Goal: Information Seeking & Learning: Find specific page/section

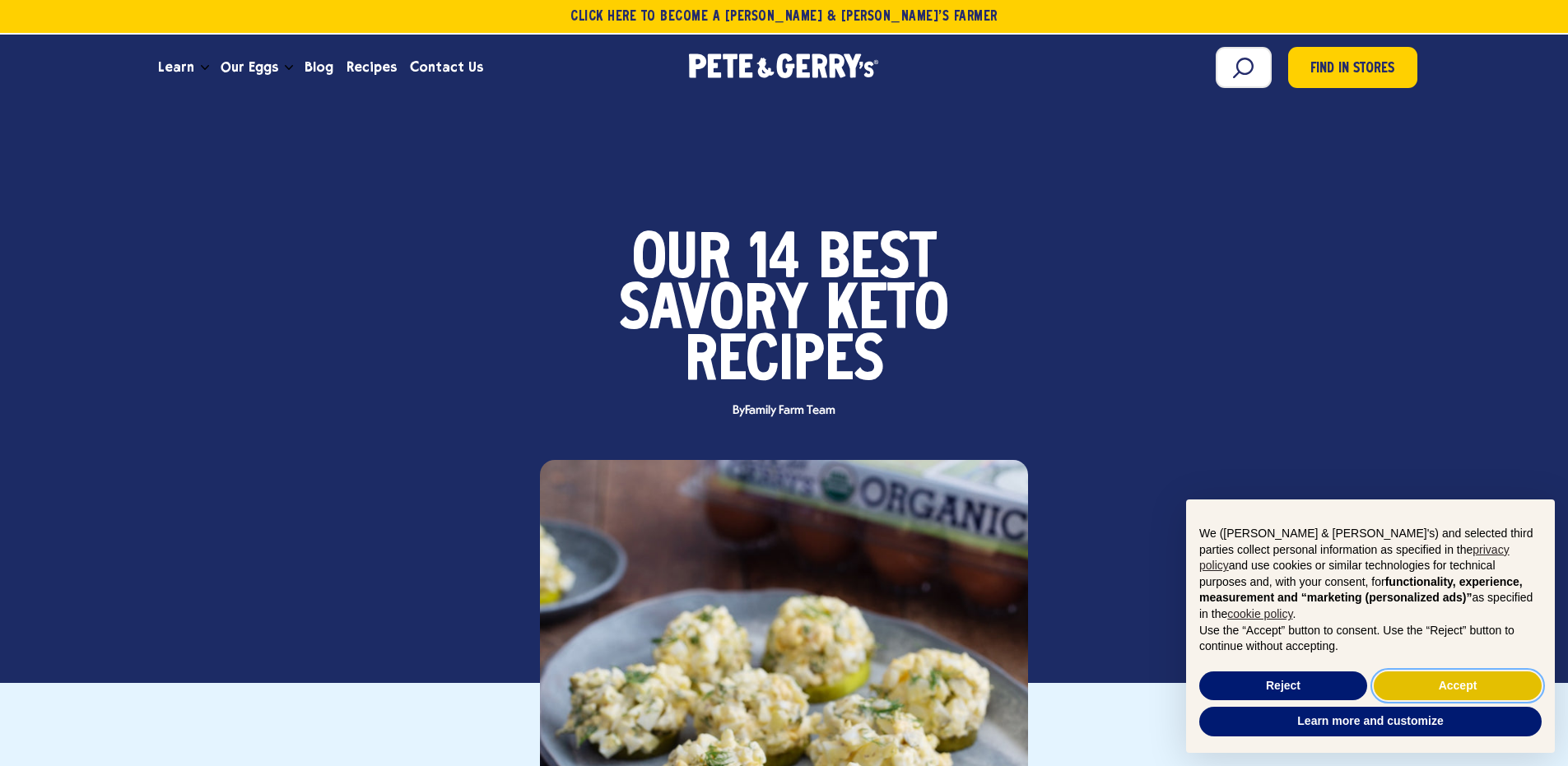
click at [1424, 680] on button "Accept" at bounding box center [1458, 686] width 168 height 30
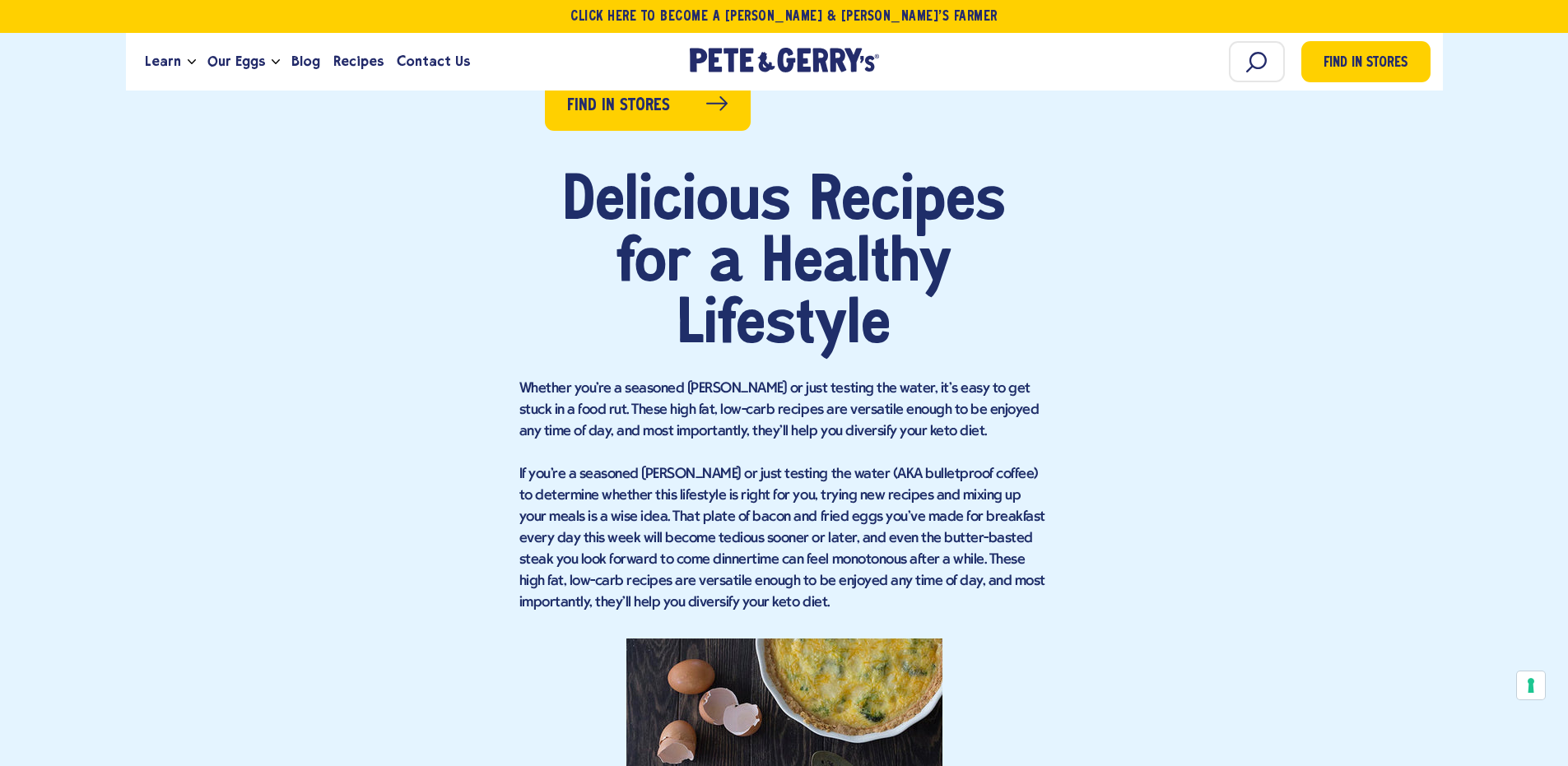
scroll to position [1436, 0]
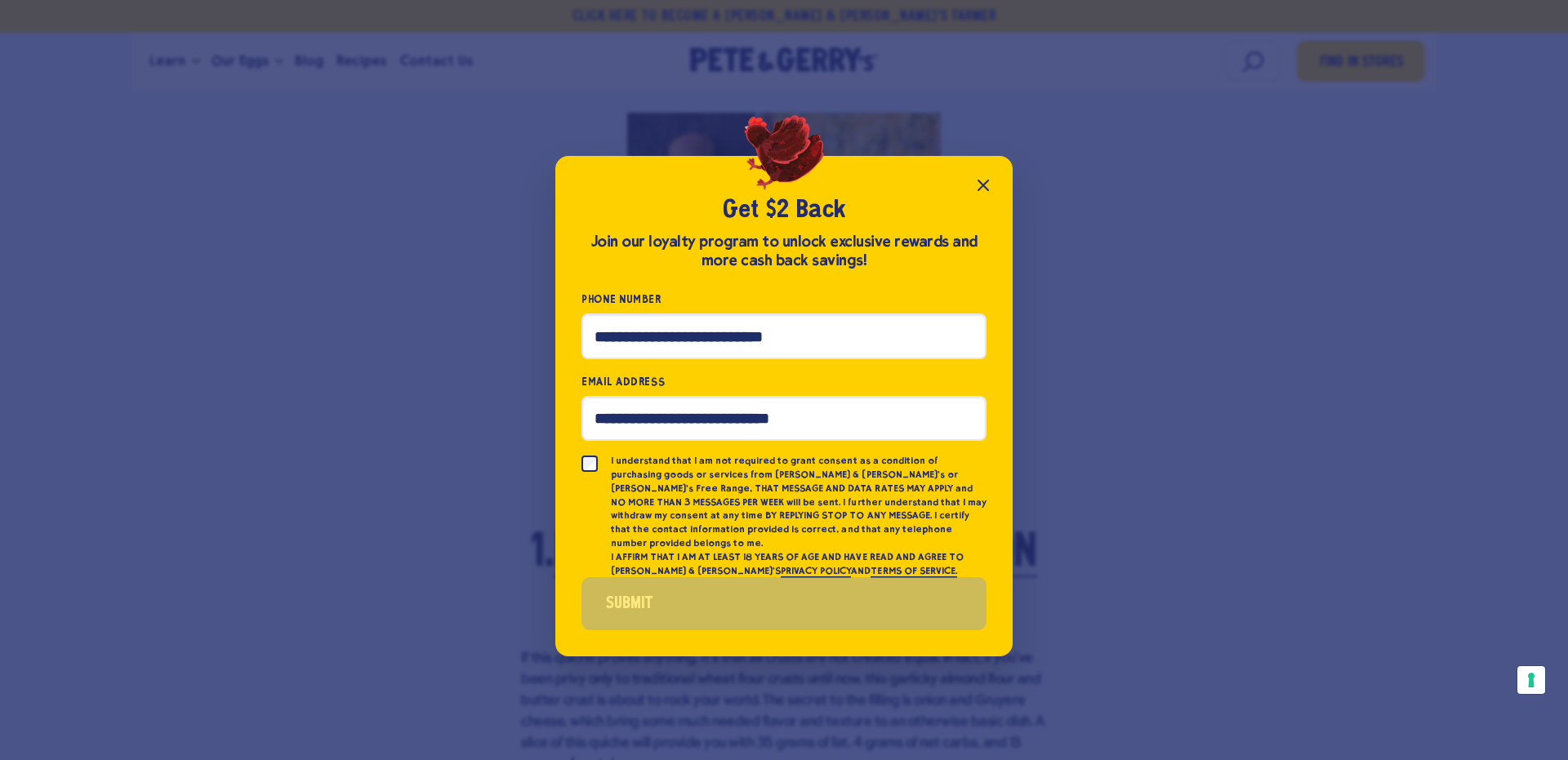
click at [993, 190] on icon "Close popup" at bounding box center [983, 185] width 20 height 20
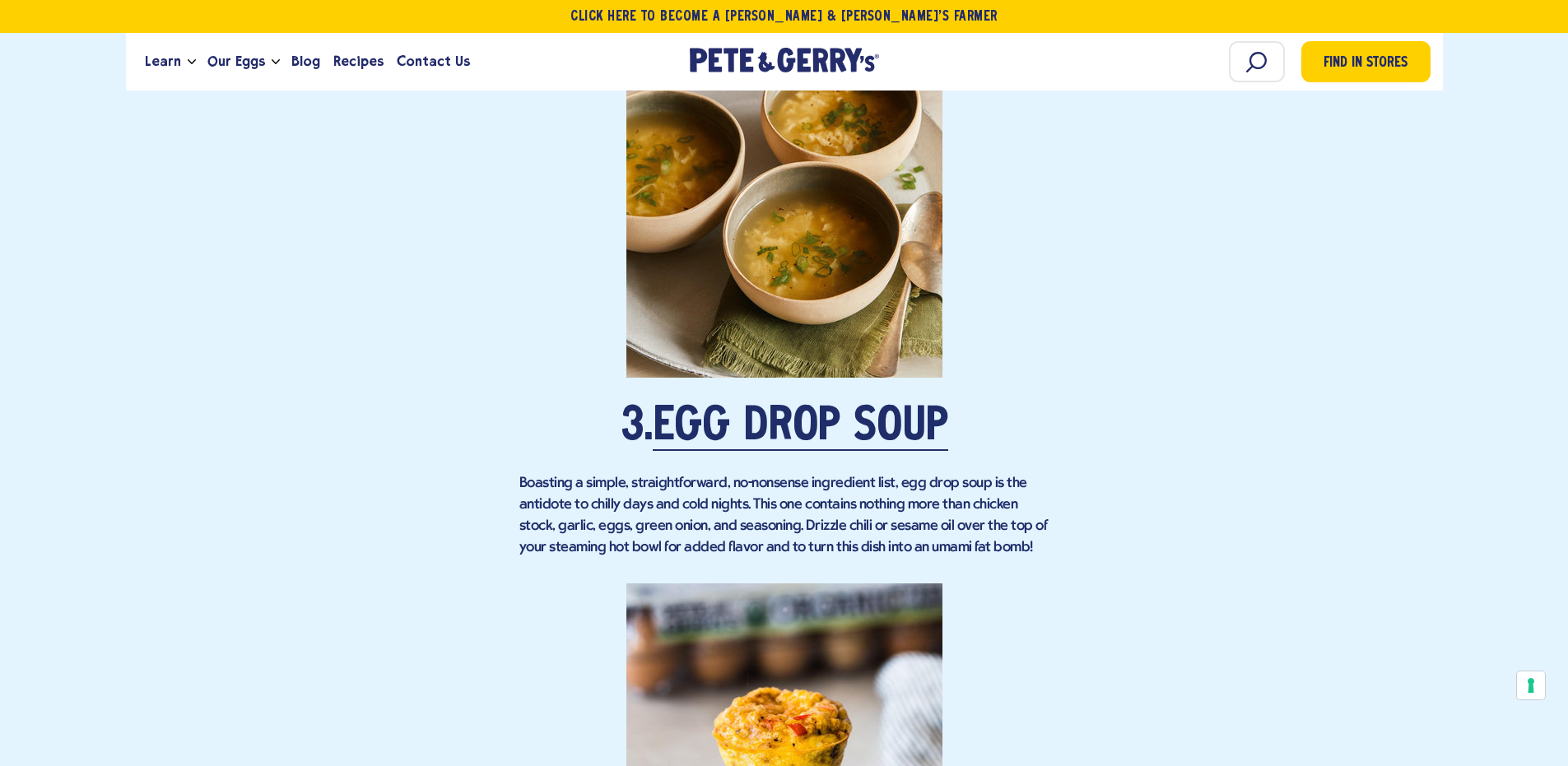
scroll to position [3432, 0]
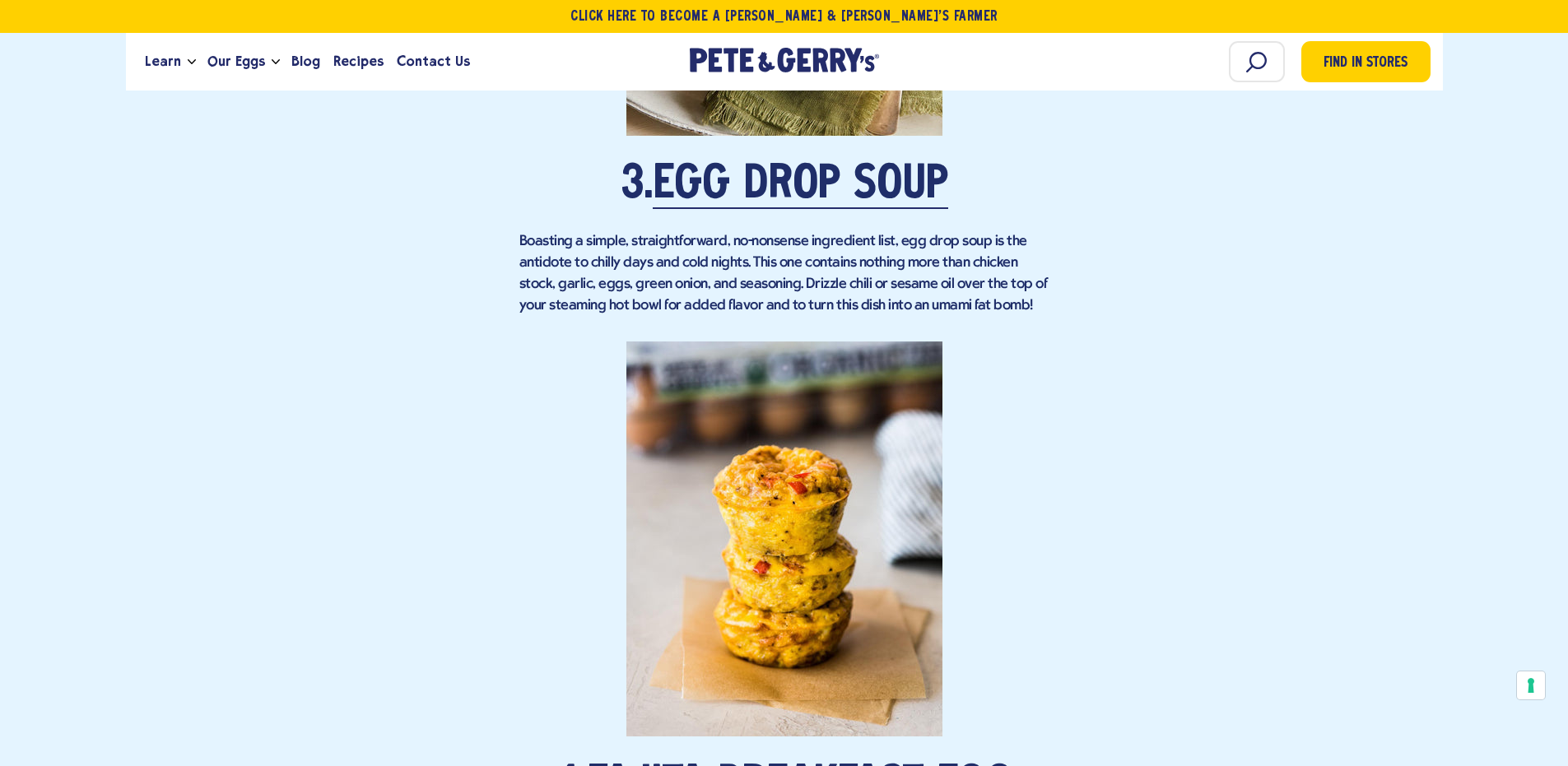
scroll to position [3435, 0]
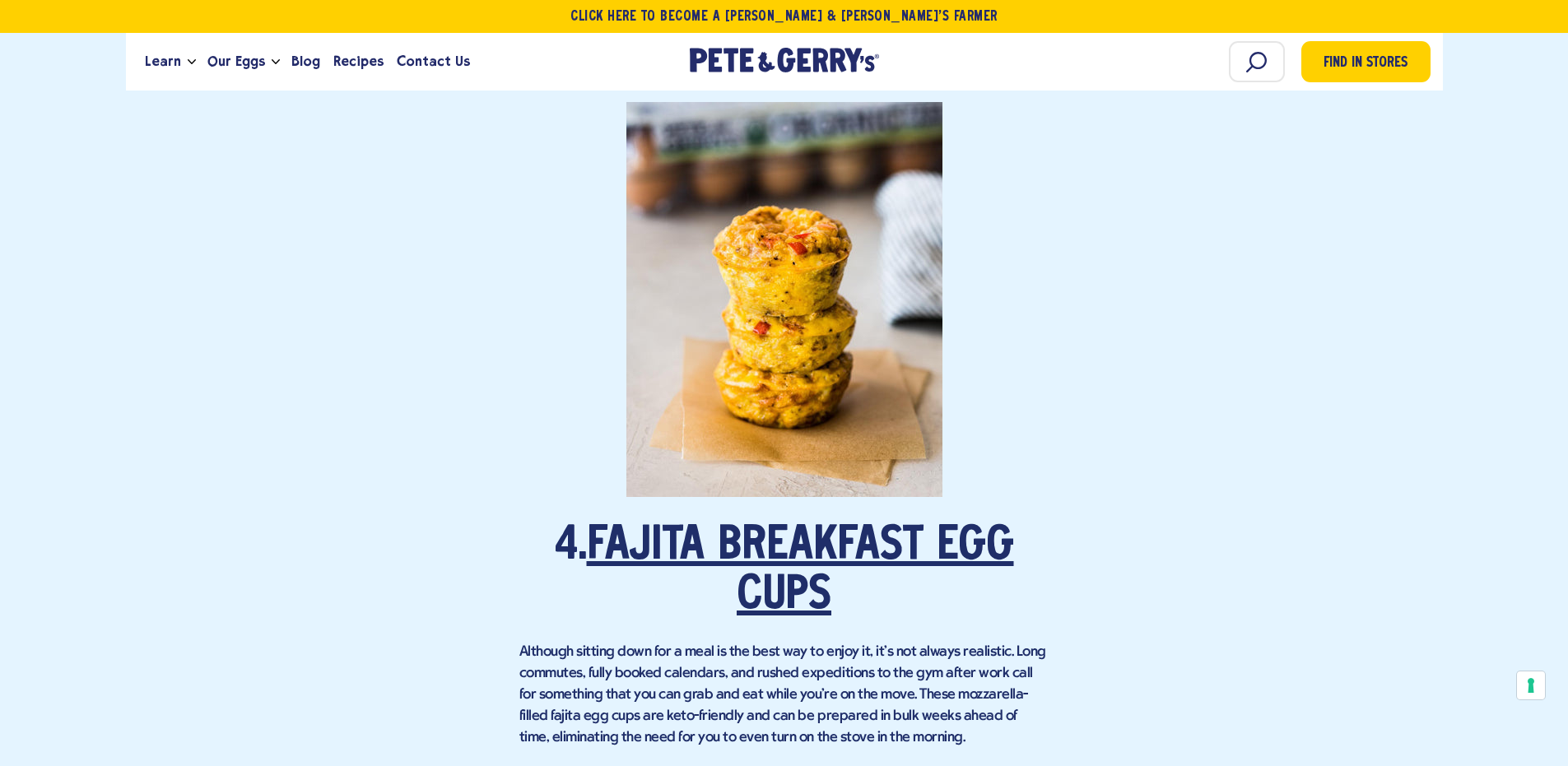
click at [950, 534] on link "Fajita Breakfast Egg Cups" at bounding box center [800, 572] width 427 height 96
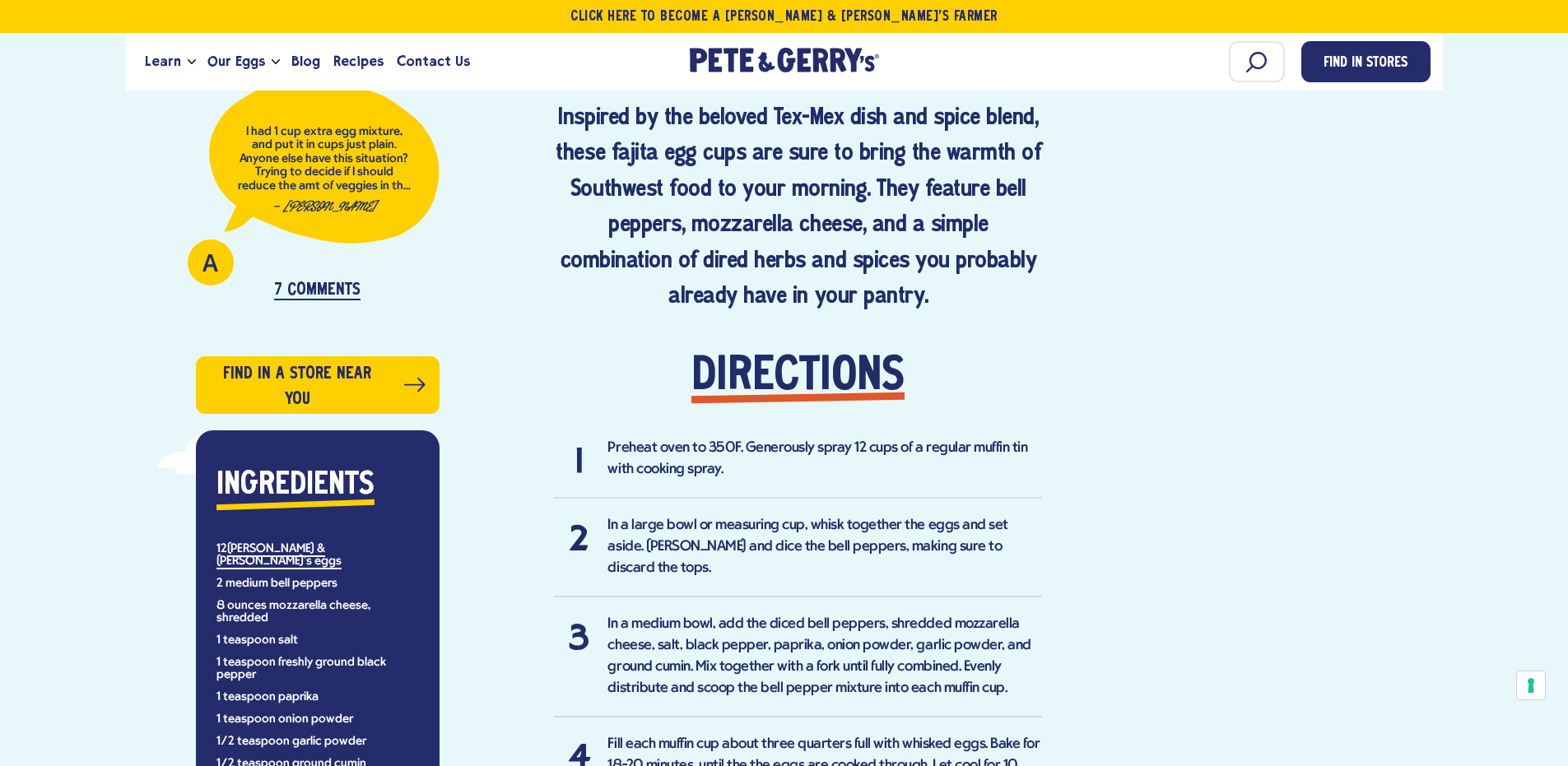
scroll to position [725, 0]
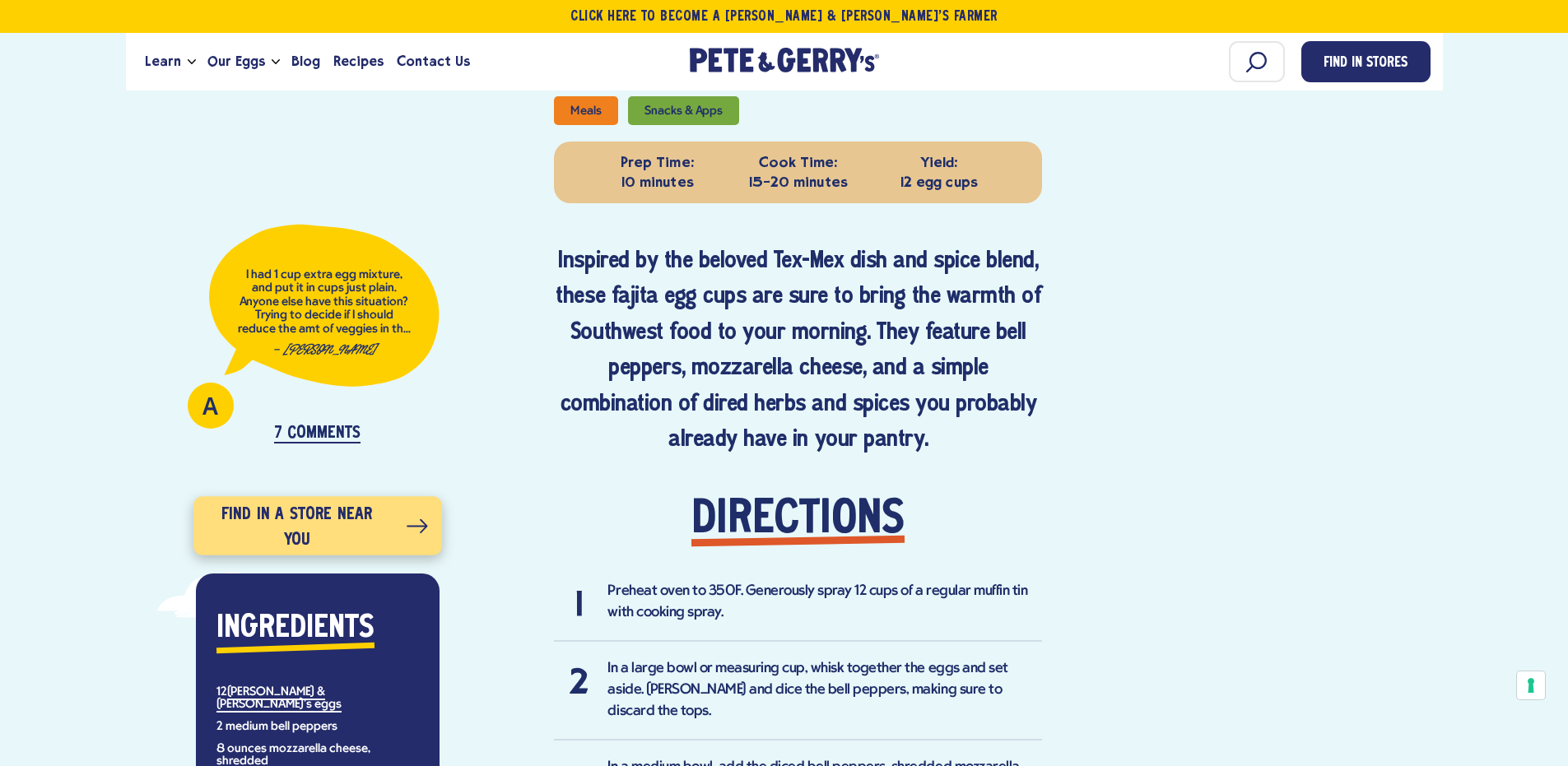
click at [364, 518] on link "Find in a store near you" at bounding box center [317, 525] width 248 height 59
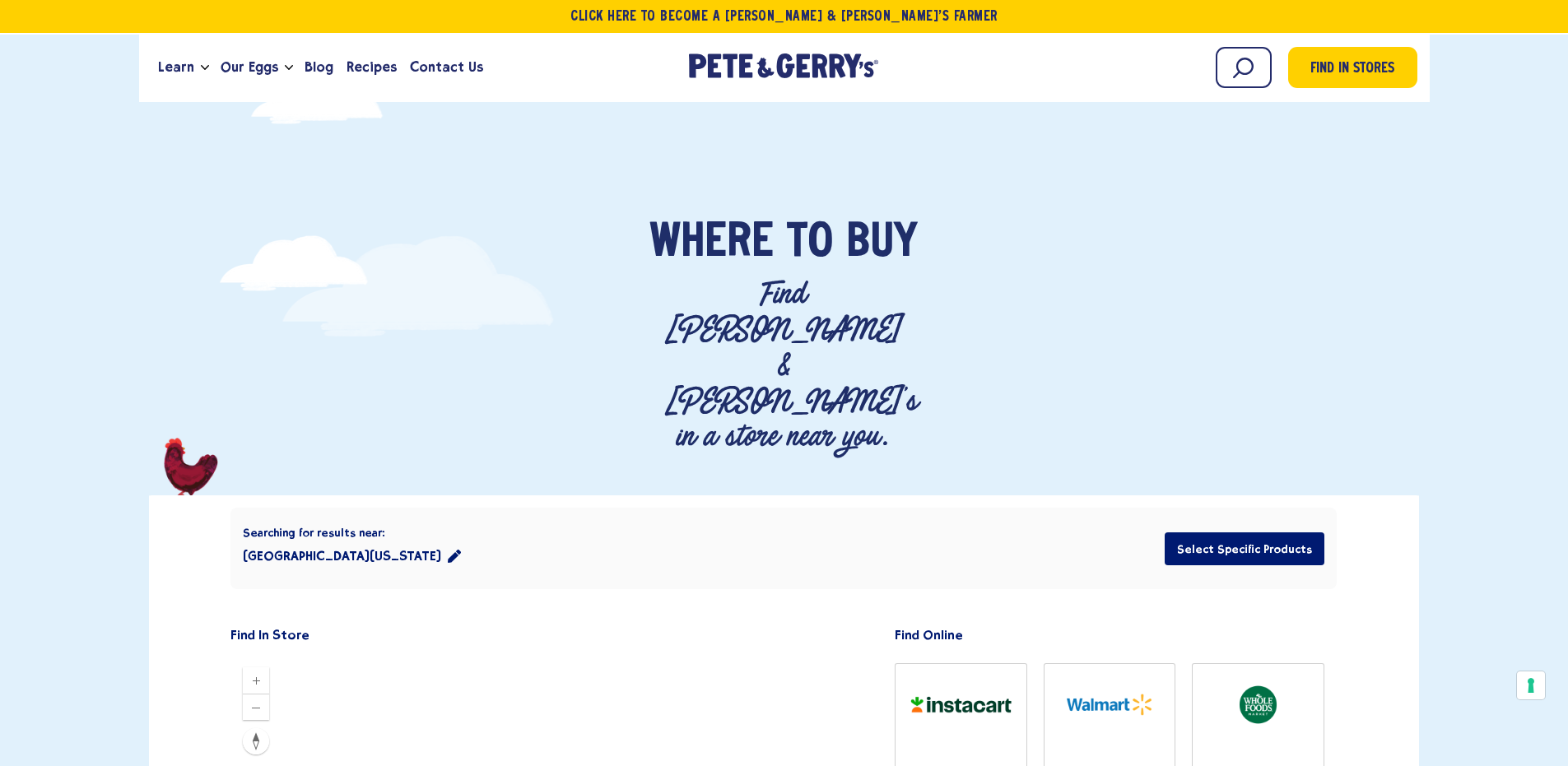
click at [326, 540] on button "Chicago, Illinois 60602" at bounding box center [352, 556] width 218 height 32
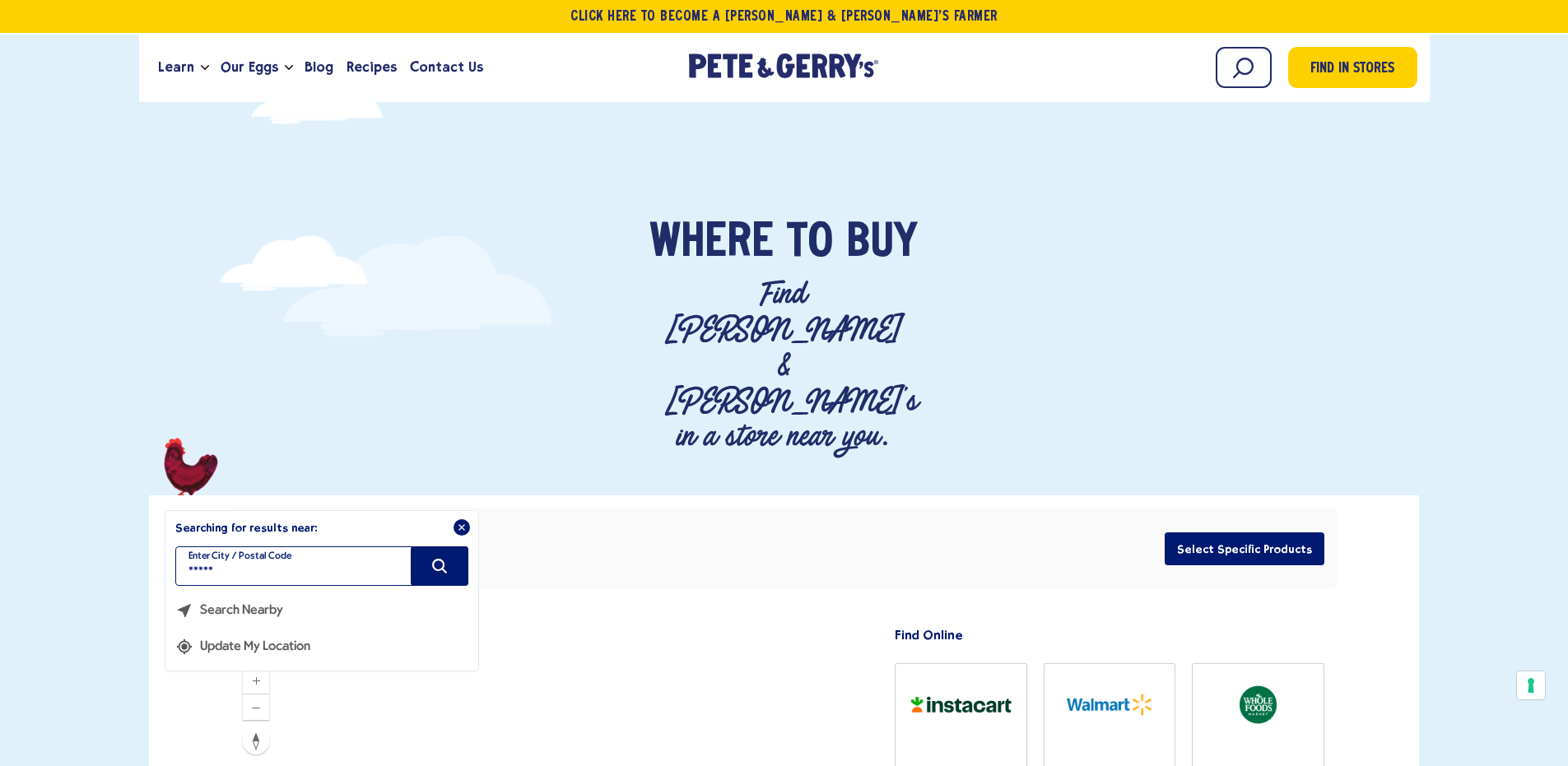
click at [283, 547] on input "*****" at bounding box center [321, 567] width 293 height 40
type input "*"
